Goal: Transaction & Acquisition: Purchase product/service

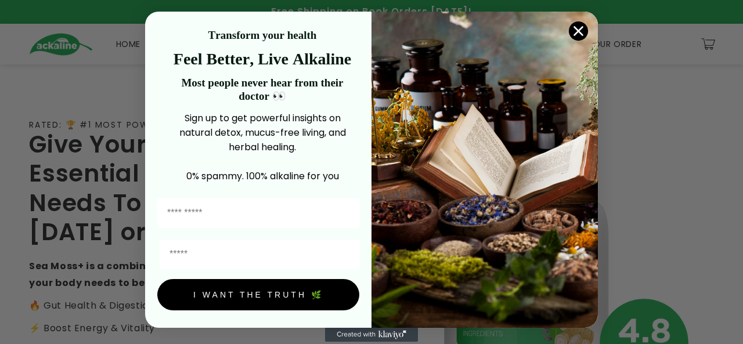
click at [717, 142] on div "Close dialog Transform your health Feel Better, Live Alkaline Most people never…" at bounding box center [371, 172] width 743 height 344
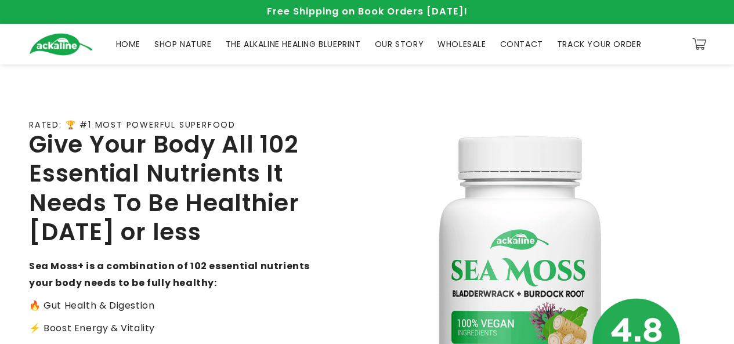
click at [172, 45] on span "SHOP NATURE" at bounding box center [182, 44] width 57 height 10
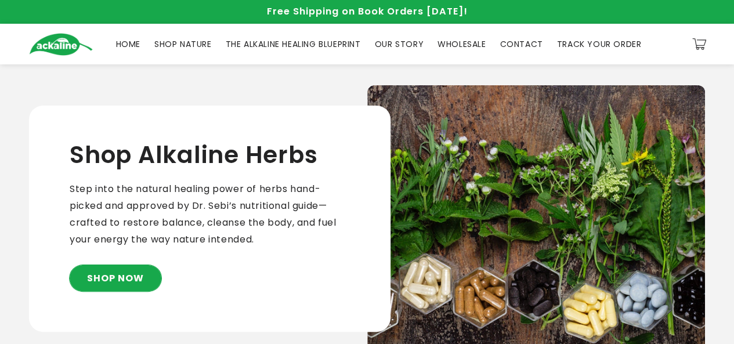
click at [104, 278] on link "SHOP NOW" at bounding box center [116, 278] width 92 height 26
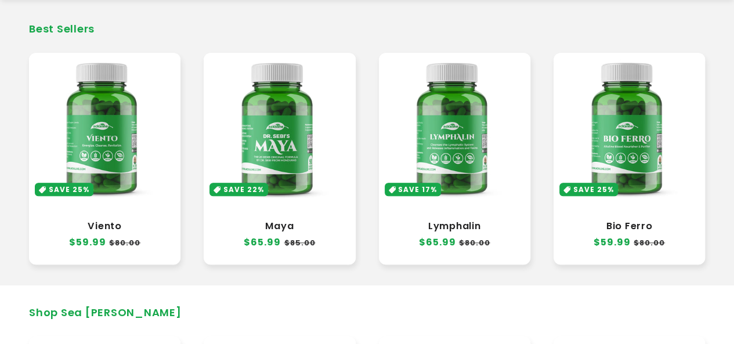
scroll to position [373, 0]
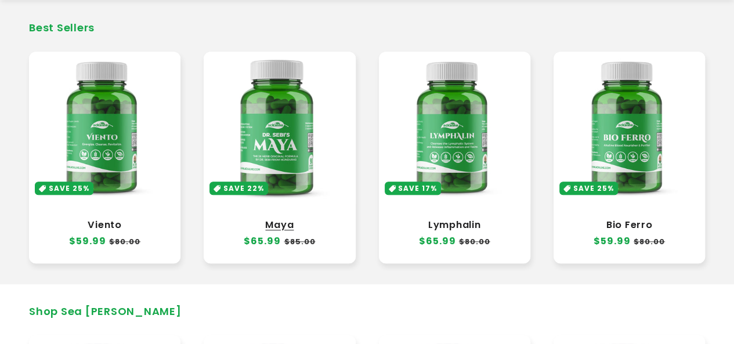
click at [288, 219] on link "Maya" at bounding box center [279, 225] width 128 height 12
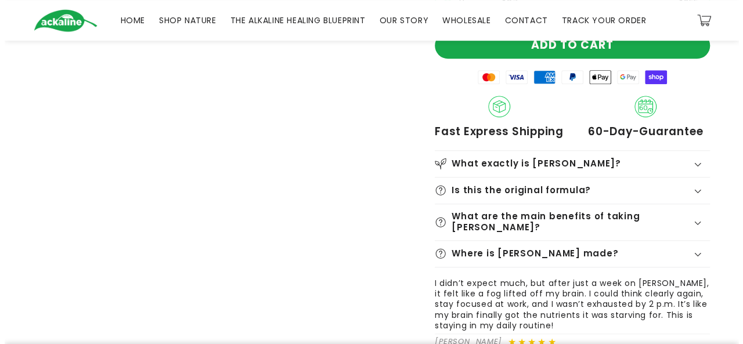
scroll to position [333, 0]
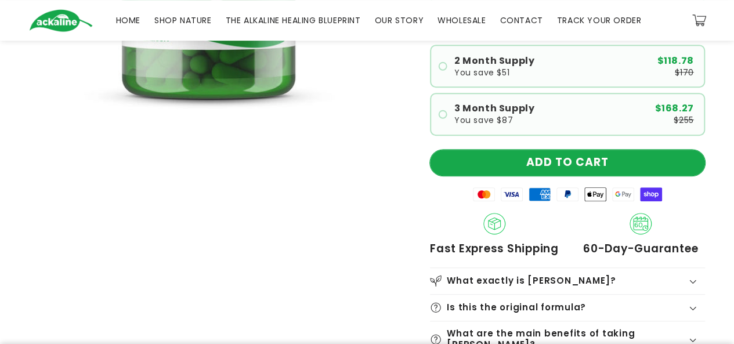
click at [584, 151] on button "ADD TO CART" at bounding box center [567, 163] width 275 height 26
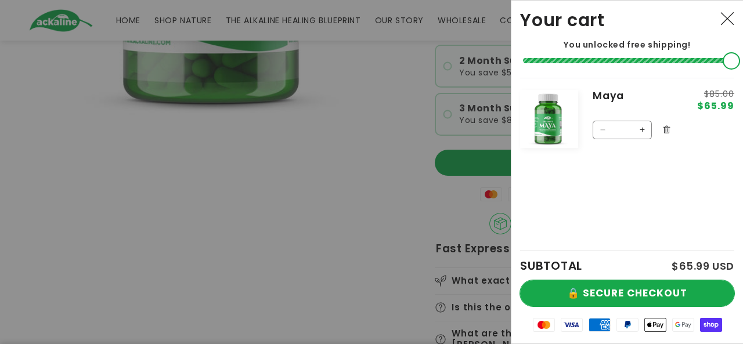
click at [581, 286] on button "🔒 SECURE CHECKOUT" at bounding box center [627, 293] width 214 height 26
